Goal: Navigation & Orientation: Find specific page/section

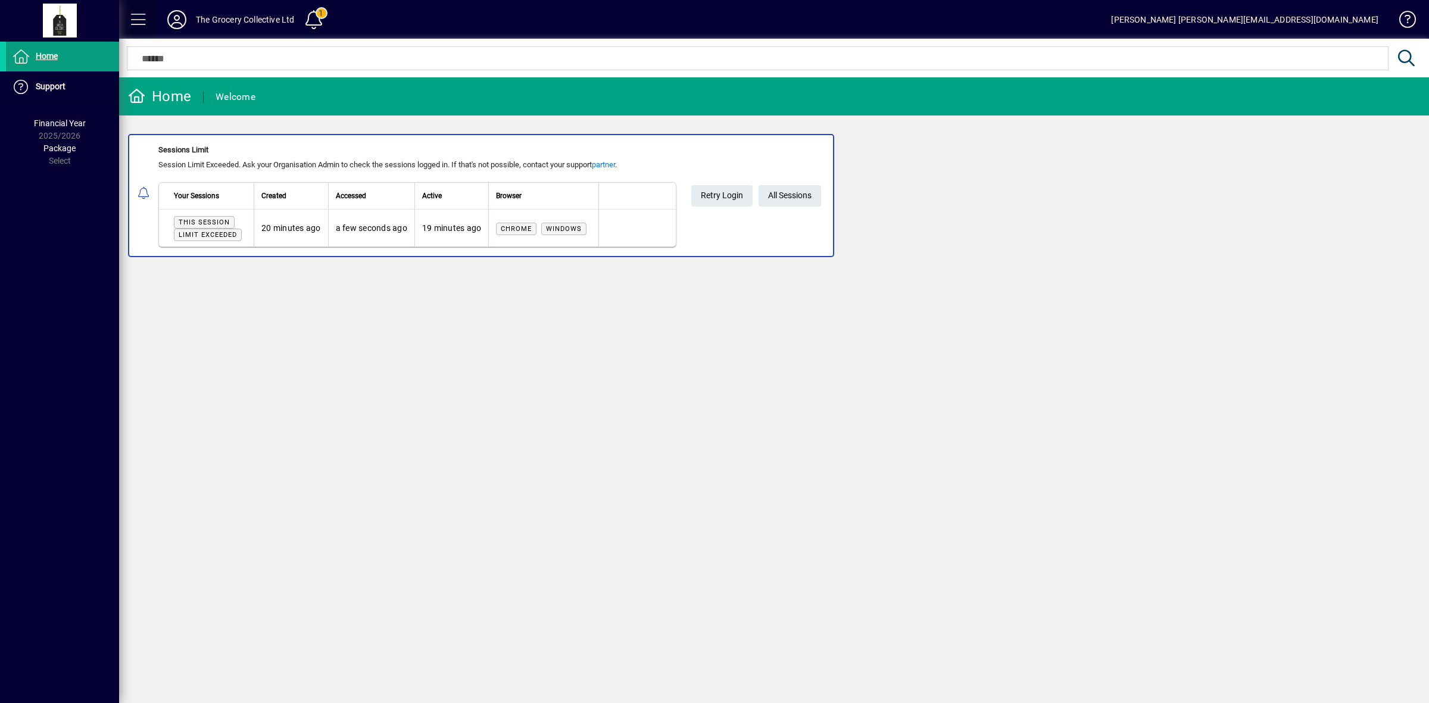
click at [139, 17] on span at bounding box center [138, 19] width 29 height 29
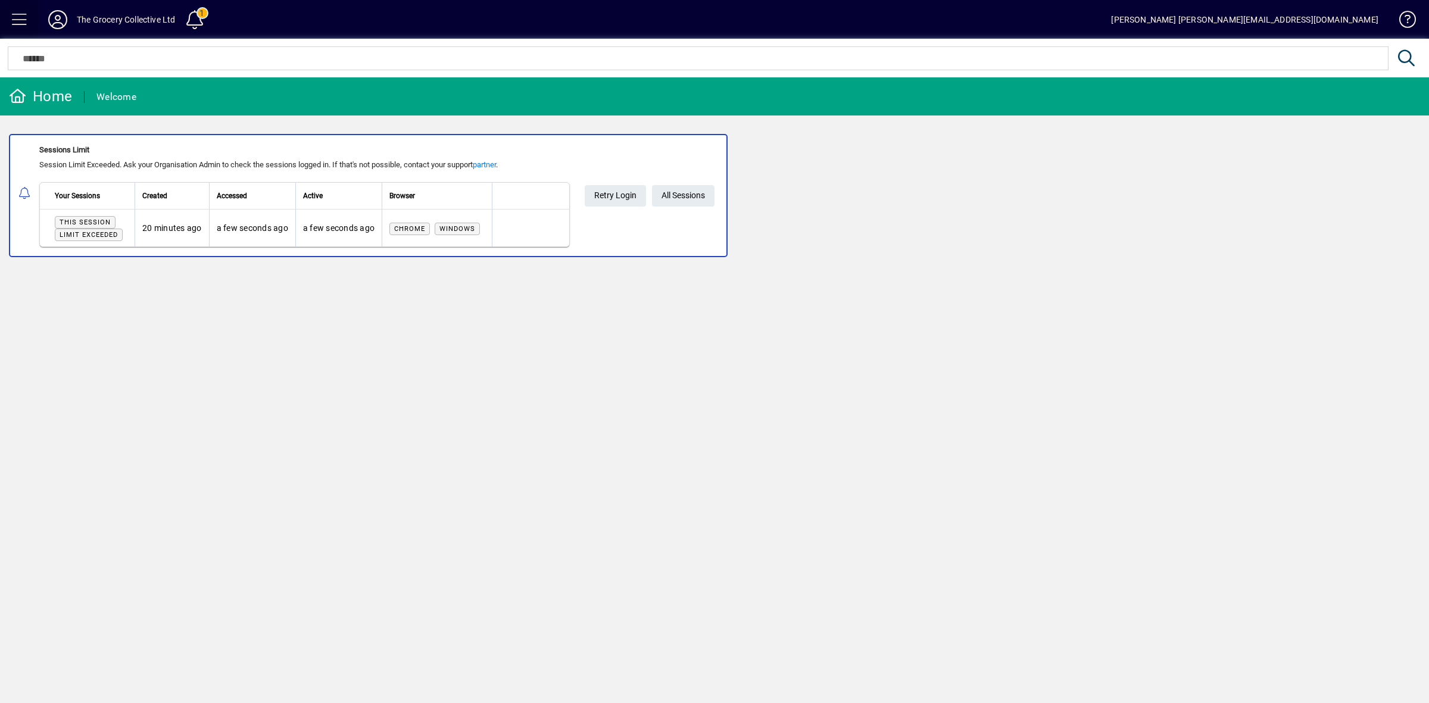
click at [24, 21] on span at bounding box center [19, 19] width 29 height 29
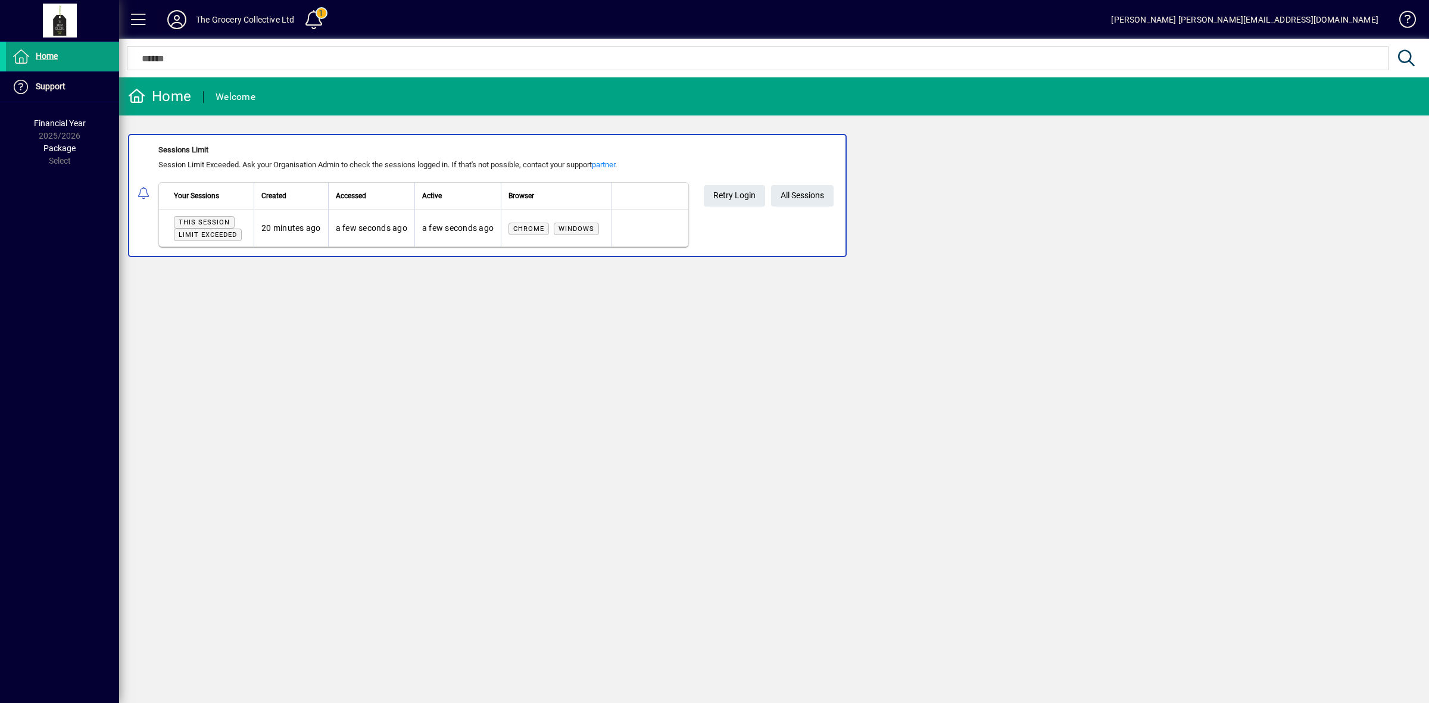
click at [195, 24] on span at bounding box center [177, 19] width 38 height 29
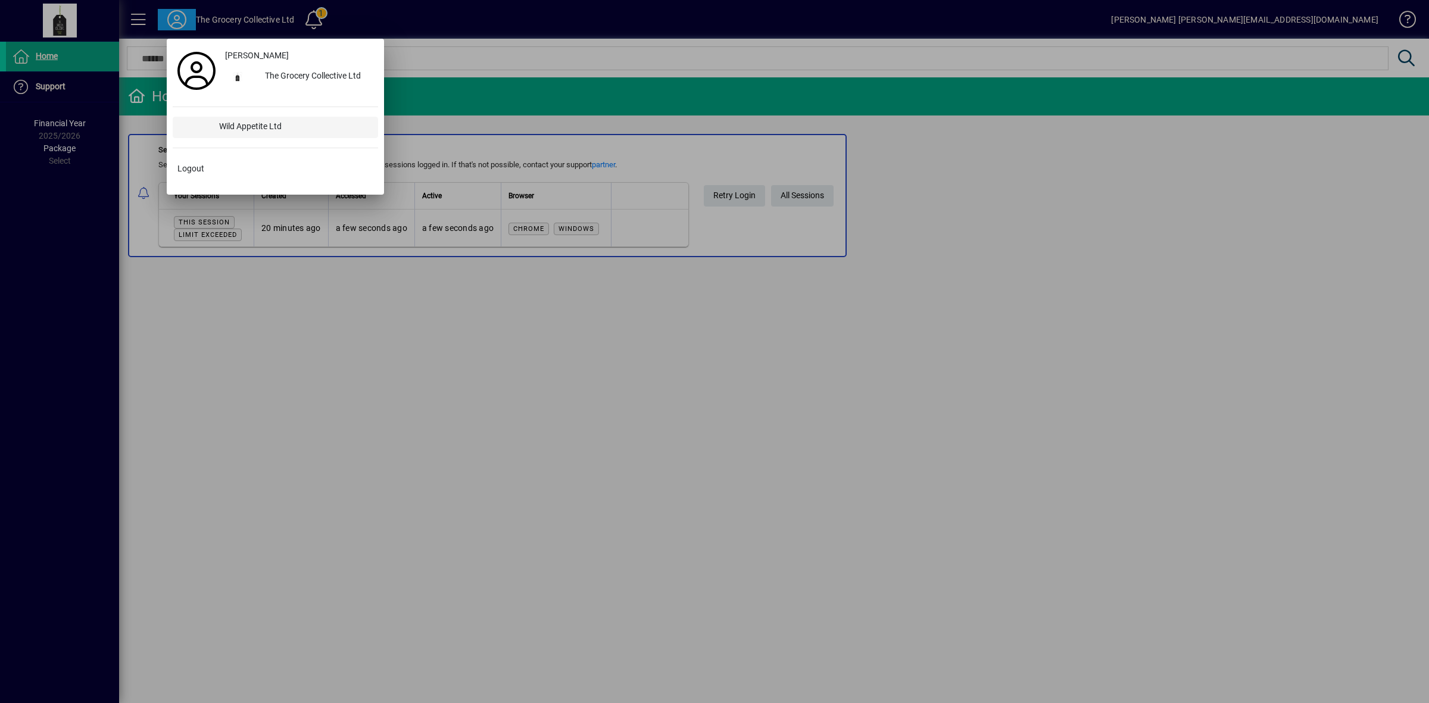
click at [265, 138] on div "Wild Appetite Ltd" at bounding box center [294, 127] width 169 height 21
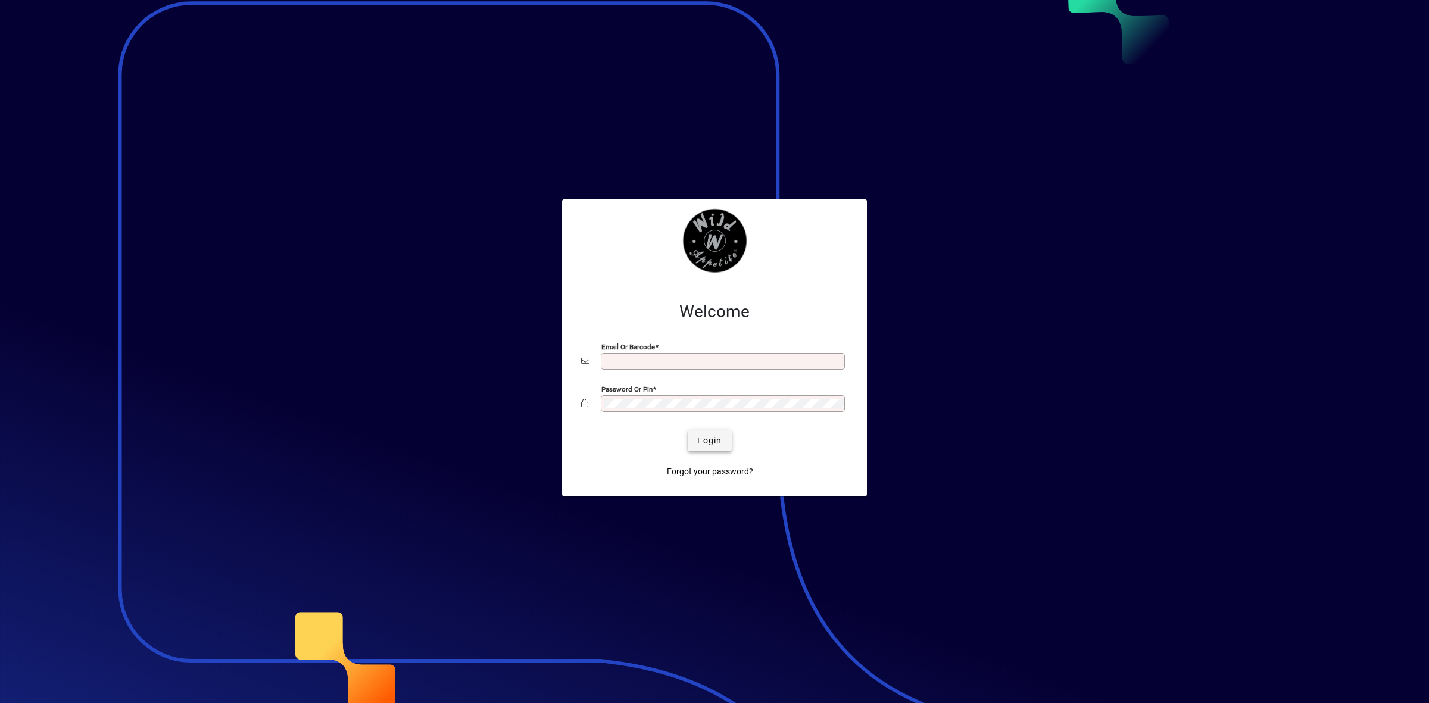
type input "**********"
click at [712, 435] on span "Login" at bounding box center [709, 441] width 24 height 13
